Goal: Transaction & Acquisition: Book appointment/travel/reservation

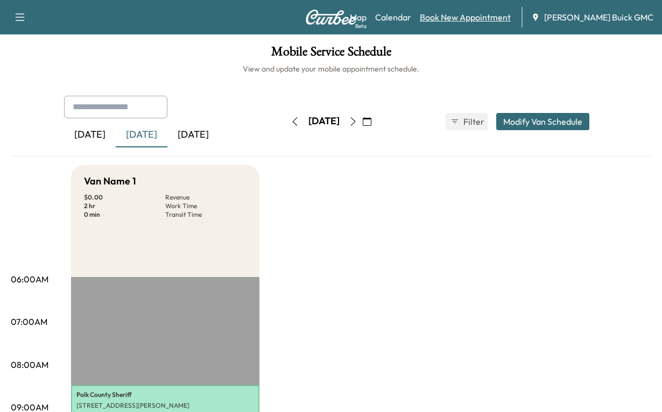
click at [463, 20] on link "Book New Appointment" at bounding box center [464, 17] width 91 height 13
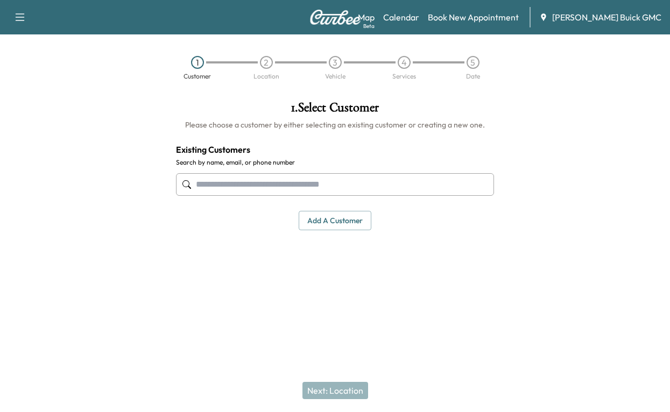
click at [216, 196] on input "text" at bounding box center [335, 184] width 318 height 23
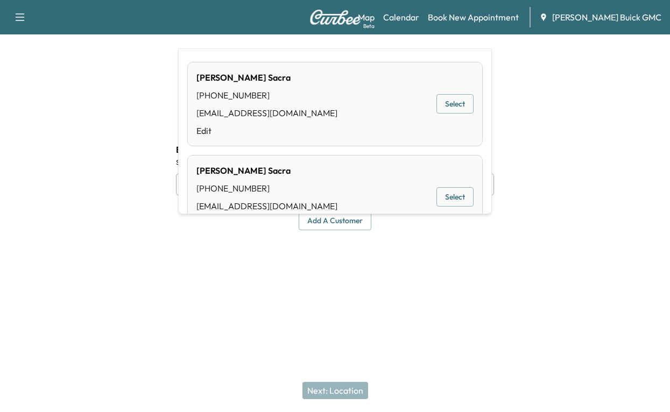
click at [439, 112] on button "Select" at bounding box center [454, 104] width 37 height 20
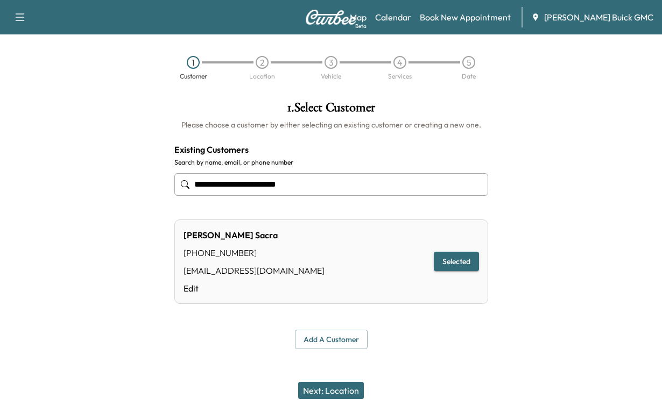
type input "**********"
click at [440, 272] on button "Selected" at bounding box center [455, 262] width 45 height 20
click at [310, 388] on button "Next: Location" at bounding box center [331, 390] width 66 height 17
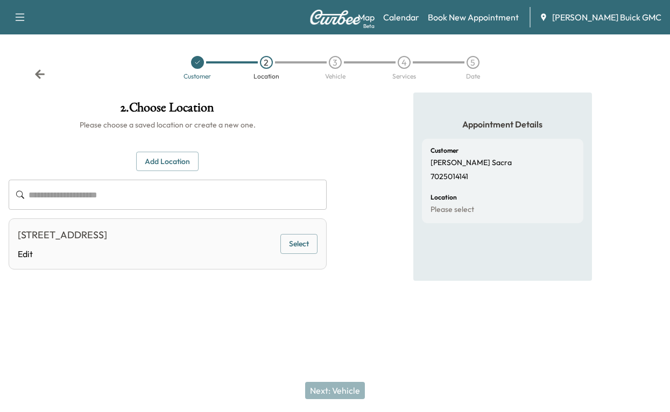
click at [287, 254] on button "Select" at bounding box center [298, 244] width 37 height 20
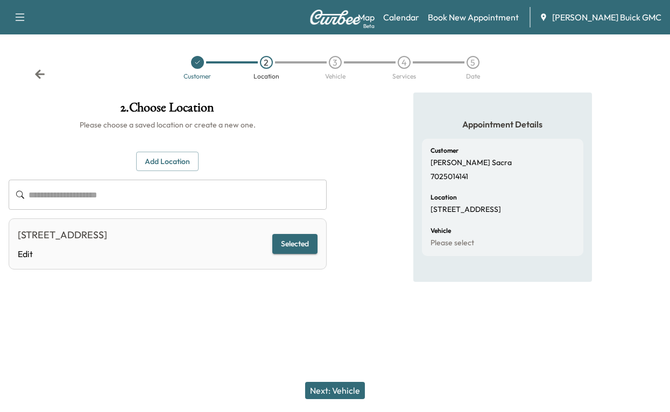
click at [328, 389] on button "Next: Vehicle" at bounding box center [335, 390] width 60 height 17
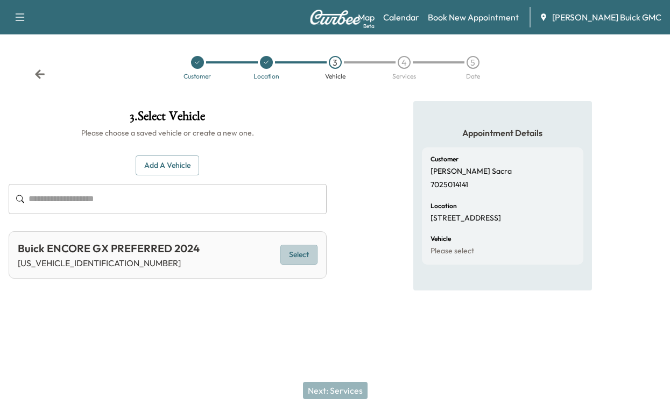
click at [295, 265] on button "Select" at bounding box center [298, 255] width 37 height 20
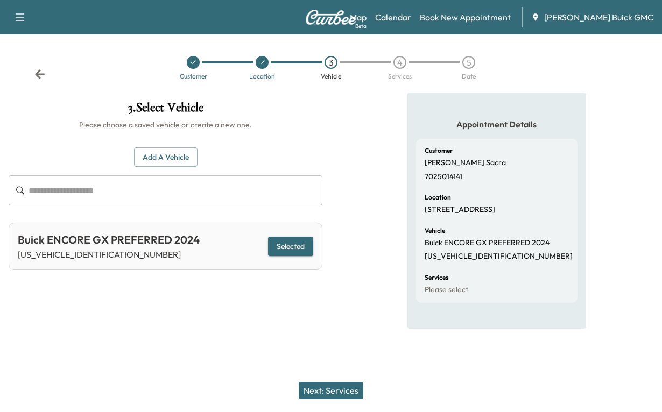
click at [327, 386] on button "Next: Services" at bounding box center [330, 390] width 65 height 17
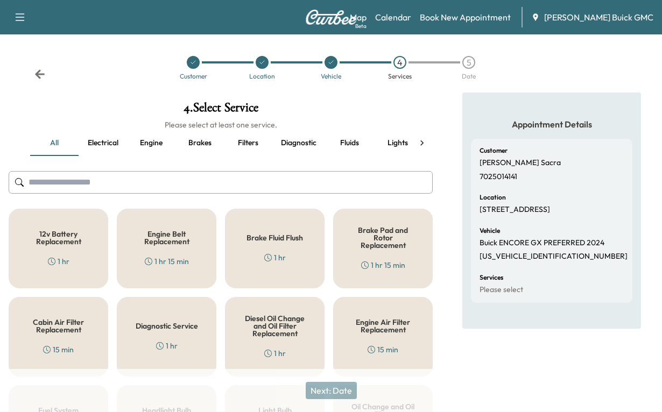
click at [425, 148] on icon at bounding box center [421, 143] width 11 height 11
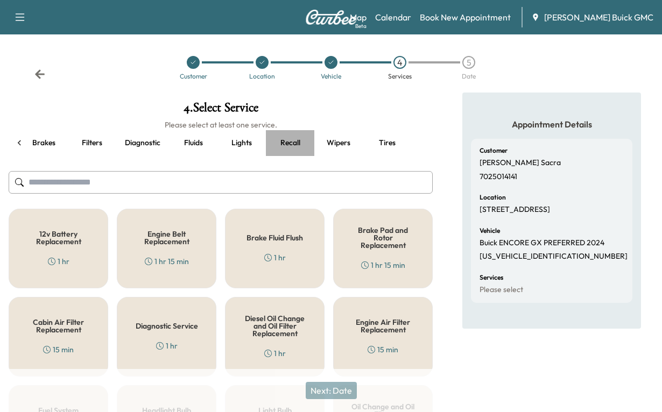
click at [282, 156] on button "Recall" at bounding box center [290, 143] width 48 height 26
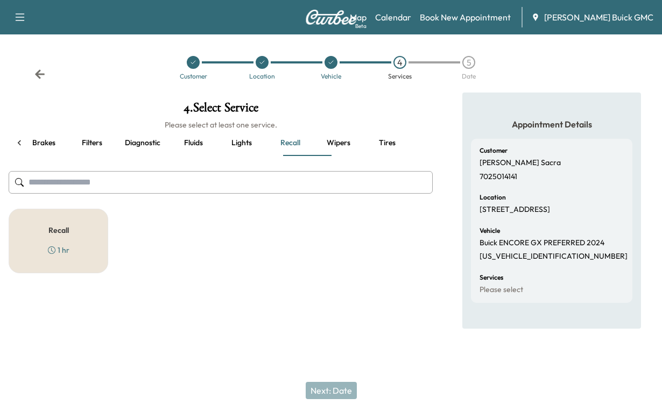
scroll to position [0, 0]
click at [62, 234] on h5 "Recall" at bounding box center [58, 230] width 20 height 8
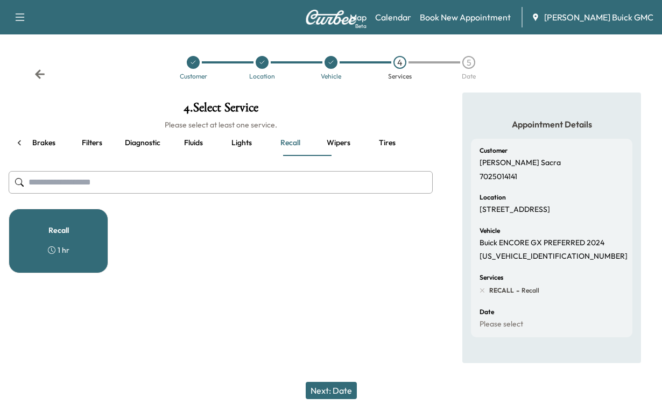
click at [334, 383] on button "Next: Date" at bounding box center [330, 390] width 51 height 17
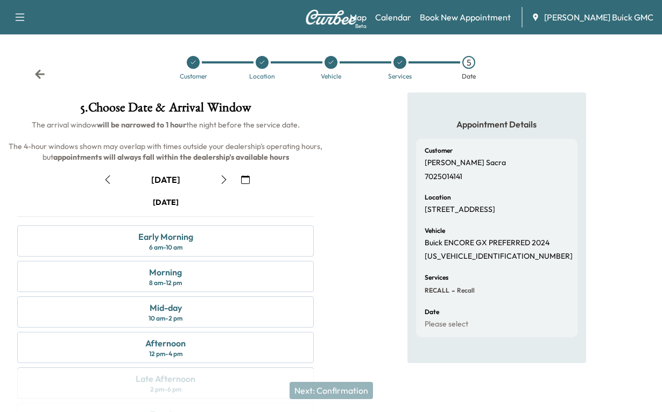
click at [402, 69] on div at bounding box center [399, 62] width 13 height 13
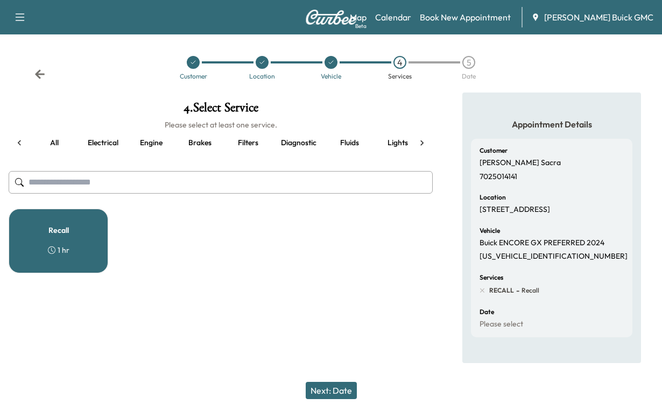
scroll to position [0, 38]
click at [422, 148] on icon at bounding box center [421, 143] width 11 height 11
click at [69, 273] on div "Recall 1 hr" at bounding box center [58, 241] width 99 height 65
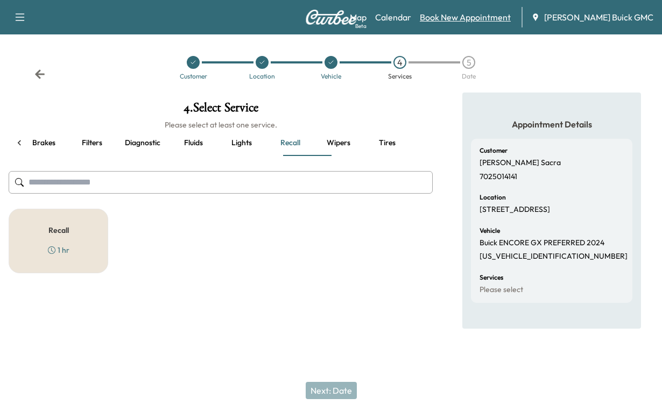
click at [455, 18] on link "Book New Appointment" at bounding box center [464, 17] width 91 height 13
click at [440, 23] on link "Book New Appointment" at bounding box center [464, 17] width 91 height 13
click at [335, 69] on div at bounding box center [330, 62] width 13 height 13
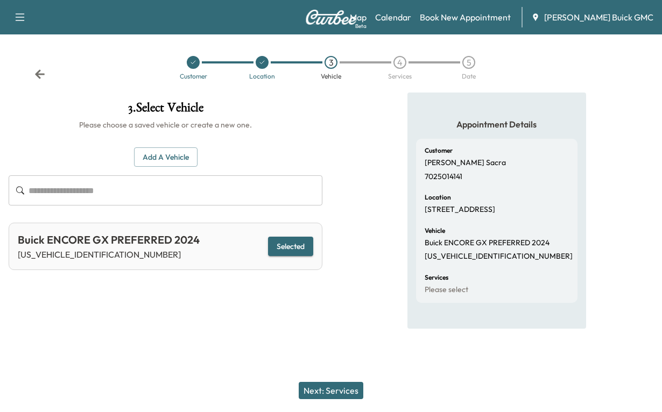
click at [264, 66] on icon at bounding box center [262, 62] width 6 height 6
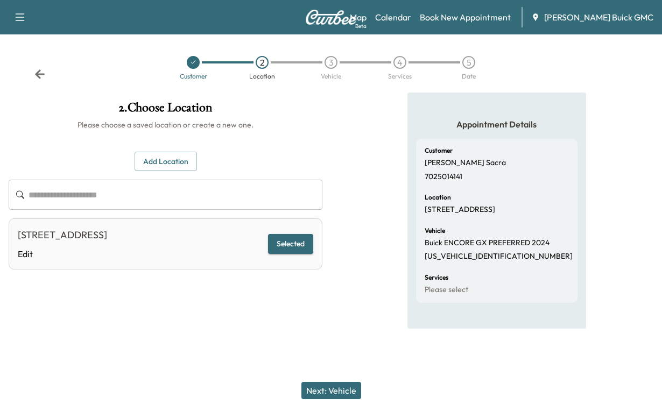
click at [187, 69] on div at bounding box center [193, 62] width 13 height 13
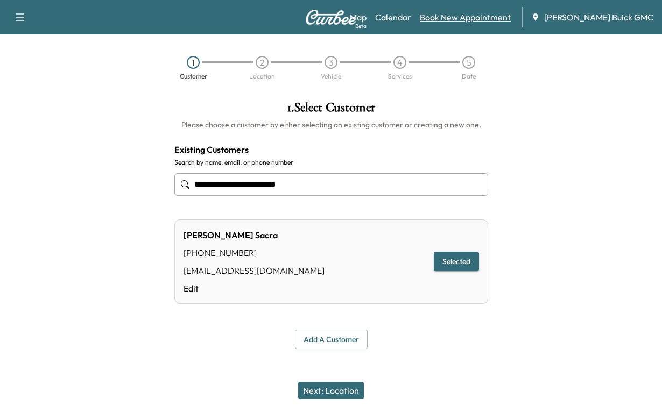
click at [461, 21] on link "Book New Appointment" at bounding box center [464, 17] width 91 height 13
click at [449, 27] on div "Map Beta Calendar Book New Appointment Kelley Buick GMC" at bounding box center [501, 17] width 303 height 20
click at [451, 24] on link "Book New Appointment" at bounding box center [464, 17] width 91 height 13
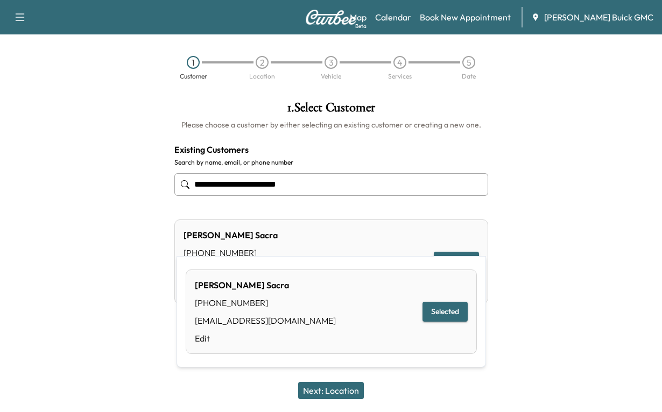
click at [354, 196] on input "**********" at bounding box center [331, 184] width 314 height 23
type input "**********"
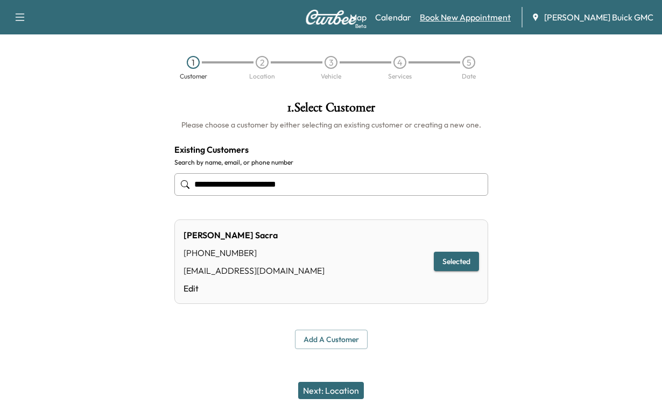
click at [441, 20] on link "Book New Appointment" at bounding box center [464, 17] width 91 height 13
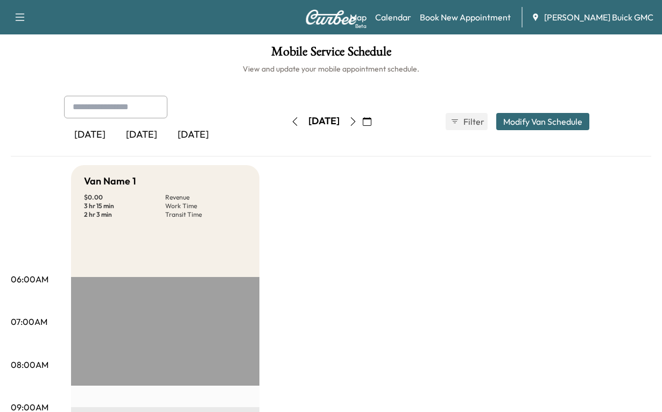
click at [159, 147] on div "[DATE]" at bounding box center [142, 135] width 52 height 25
